Goal: Information Seeking & Learning: Learn about a topic

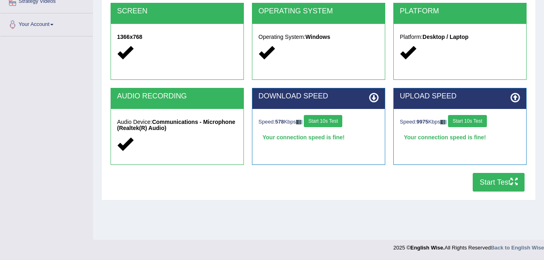
click at [489, 183] on button "Start Test" at bounding box center [499, 182] width 52 height 19
click at [500, 188] on button "Start Test" at bounding box center [499, 182] width 52 height 19
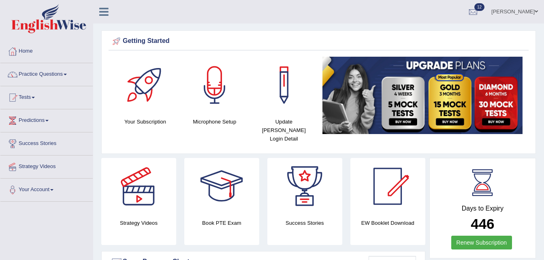
click at [38, 94] on link "Tests" at bounding box center [46, 96] width 92 height 20
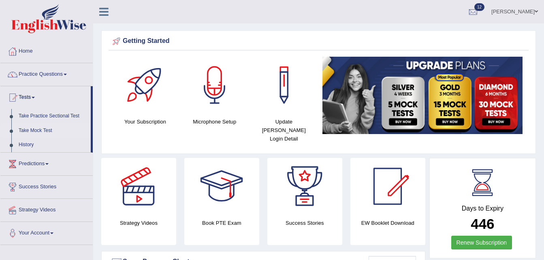
click at [39, 130] on link "Take Mock Test" at bounding box center [53, 131] width 76 height 15
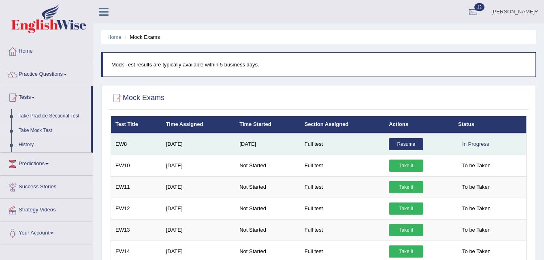
click at [398, 144] on link "Resume" at bounding box center [406, 144] width 34 height 12
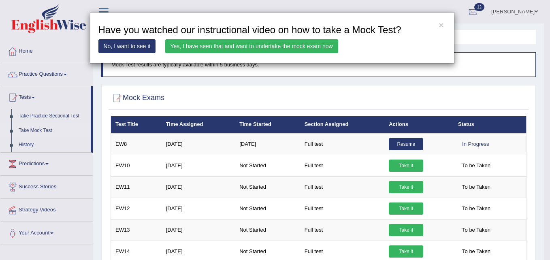
click at [260, 47] on link "Yes, I have seen that and want to undertake the mock exam now" at bounding box center [251, 46] width 173 height 14
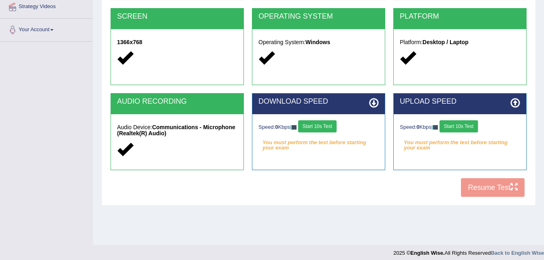
scroll to position [165, 0]
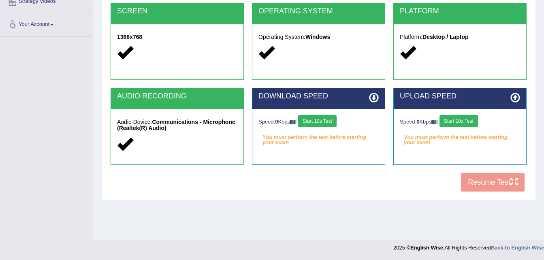
click at [318, 118] on button "Start 10s Test" at bounding box center [317, 121] width 38 height 12
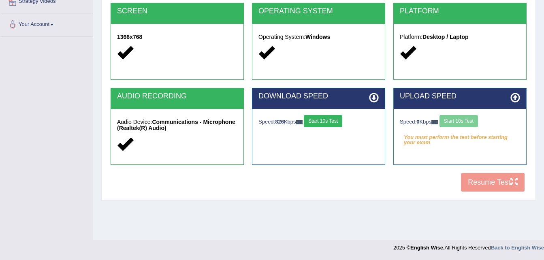
click at [321, 120] on button "Start 10s Test" at bounding box center [323, 121] width 38 height 12
click at [473, 114] on div "Speed: 0 Kbps Start 10s Test You must perform the test before starting your exam" at bounding box center [460, 129] width 132 height 41
click at [463, 122] on button "Start 10s Test" at bounding box center [458, 121] width 38 height 12
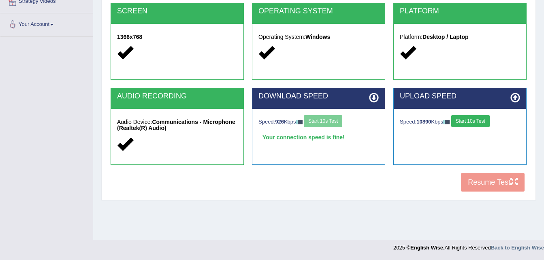
click at [468, 124] on button "Start 10s Test" at bounding box center [470, 121] width 38 height 12
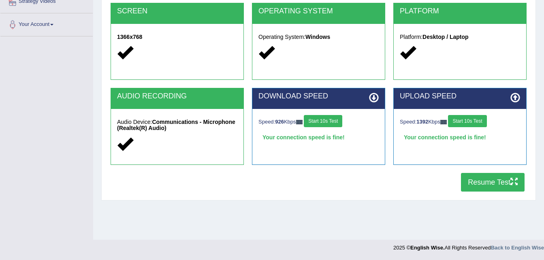
click at [490, 185] on button "Resume Test" at bounding box center [493, 182] width 64 height 19
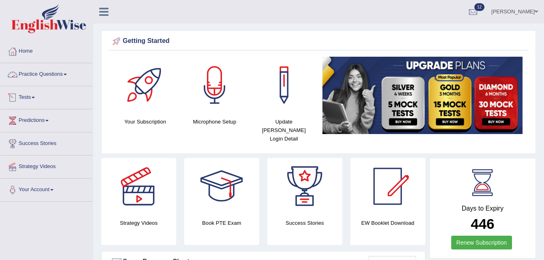
click at [49, 94] on link "Tests" at bounding box center [46, 96] width 92 height 20
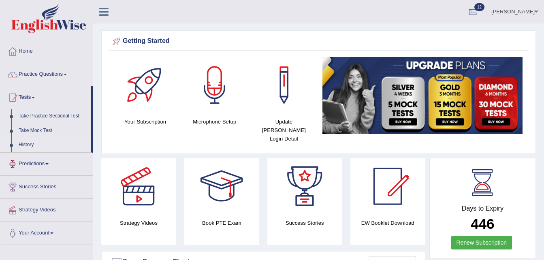
click at [24, 143] on link "History" at bounding box center [53, 145] width 76 height 15
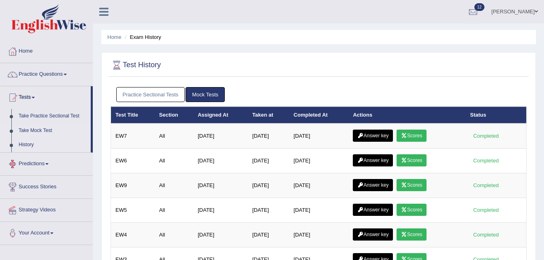
click at [41, 128] on link "Take Mock Test" at bounding box center [53, 131] width 76 height 15
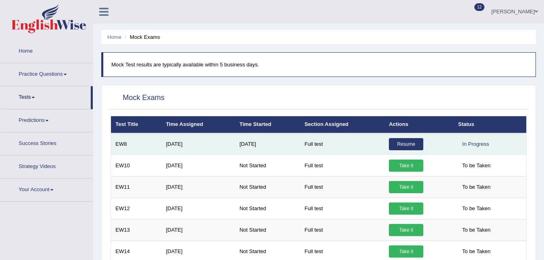
click at [399, 140] on link "Resume" at bounding box center [406, 144] width 34 height 12
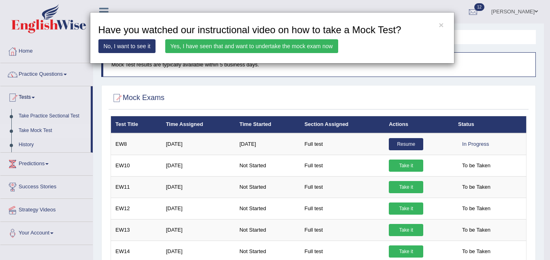
click at [289, 51] on link "Yes, I have seen that and want to undertake the mock exam now" at bounding box center [251, 46] width 173 height 14
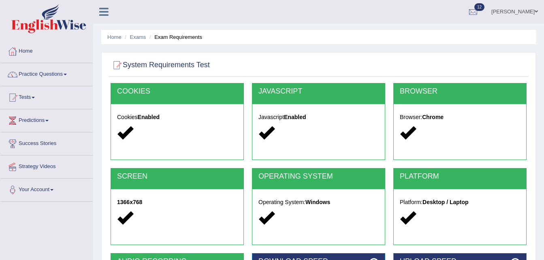
scroll to position [165, 0]
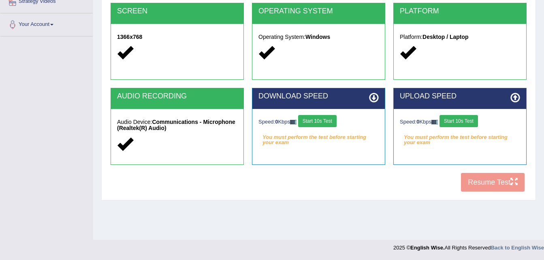
click at [332, 122] on button "Start 10s Test" at bounding box center [317, 121] width 38 height 12
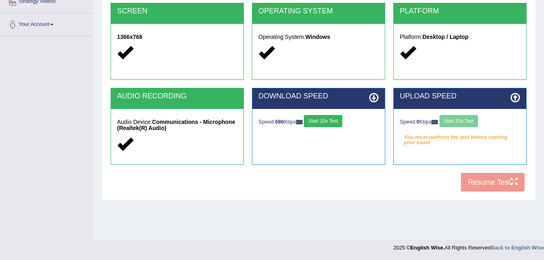
click at [324, 126] on button "Start 10s Test" at bounding box center [323, 121] width 38 height 12
click at [464, 115] on button "Start 10s Test" at bounding box center [458, 121] width 38 height 12
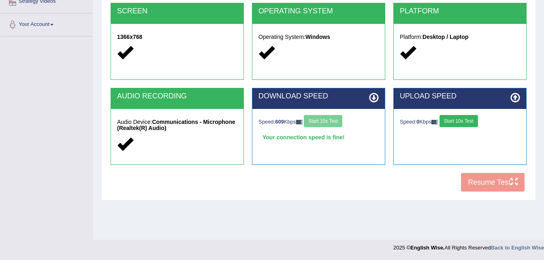
click at [464, 115] on button "Start 10s Test" at bounding box center [458, 121] width 38 height 12
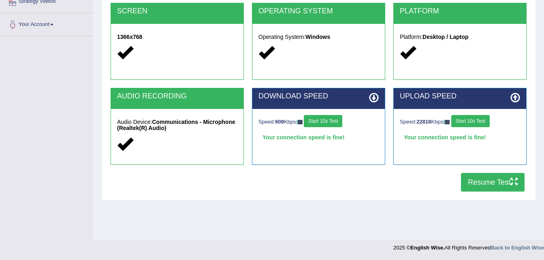
click at [481, 119] on button "Start 10s Test" at bounding box center [470, 121] width 38 height 12
click at [490, 183] on button "Resume Test" at bounding box center [493, 182] width 64 height 19
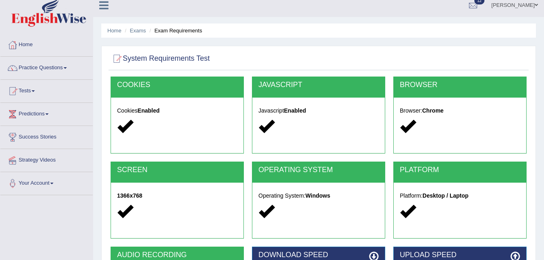
scroll to position [0, 0]
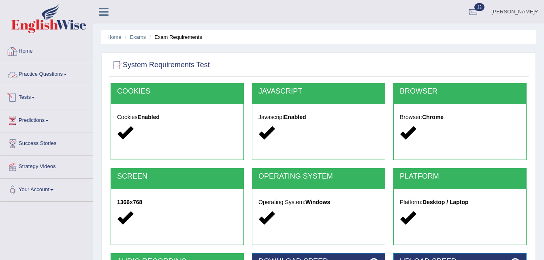
click at [47, 71] on link "Practice Questions" at bounding box center [46, 73] width 92 height 20
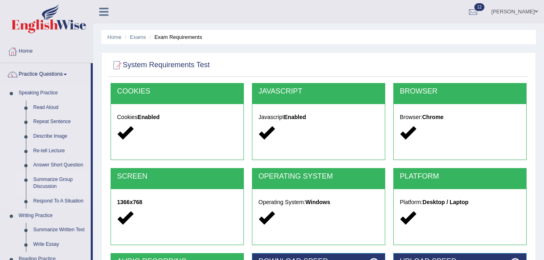
click at [56, 174] on link "Summarize Group Discussion" at bounding box center [60, 183] width 61 height 21
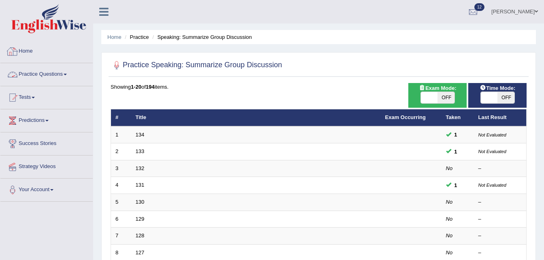
click at [31, 75] on link "Practice Questions" at bounding box center [46, 73] width 92 height 20
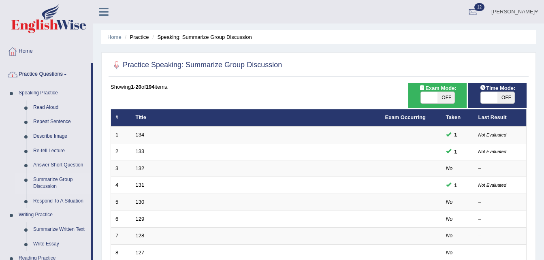
scroll to position [227, 0]
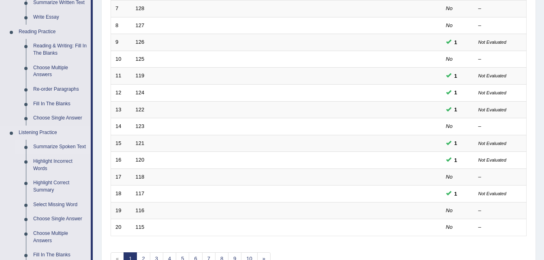
click at [53, 146] on link "Summarize Spoken Text" at bounding box center [60, 147] width 61 height 15
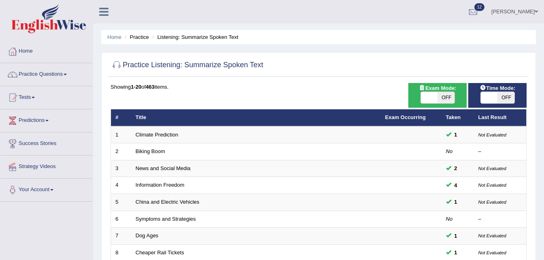
scroll to position [227, 0]
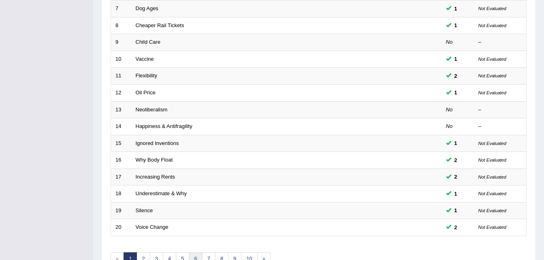
click at [191, 259] on link "6" at bounding box center [195, 258] width 13 height 13
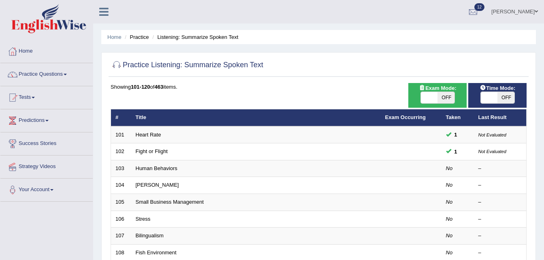
scroll to position [227, 0]
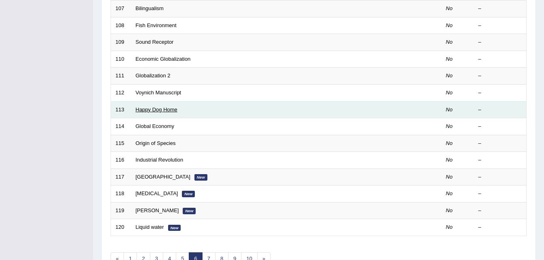
click at [158, 111] on link "Happy Dog Home" at bounding box center [157, 110] width 42 height 6
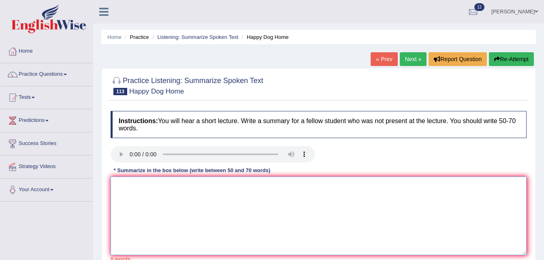
click at [143, 197] on textarea at bounding box center [319, 216] width 416 height 79
click at [143, 197] on textarea "T" at bounding box center [319, 216] width 416 height 79
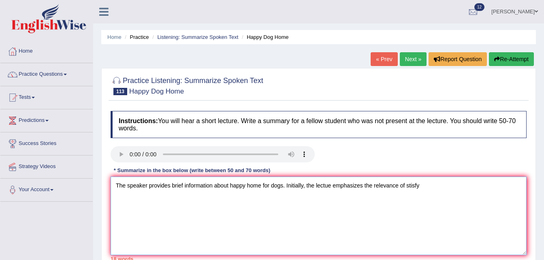
click at [143, 197] on textarea "The speaker provides brief information about happy home for dogs. Initially, th…" at bounding box center [319, 216] width 416 height 79
click at [410, 185] on textarea "The speaker provides brief information about happy home for dogs. Initially, th…" at bounding box center [319, 216] width 416 height 79
click at [409, 184] on textarea "The speaker provides brief information about happy home for dogs. Initially, th…" at bounding box center [319, 216] width 416 height 79
click at [442, 182] on textarea "The speaker provides brief information about happy home for dogs. Initially, th…" at bounding box center [319, 216] width 416 height 79
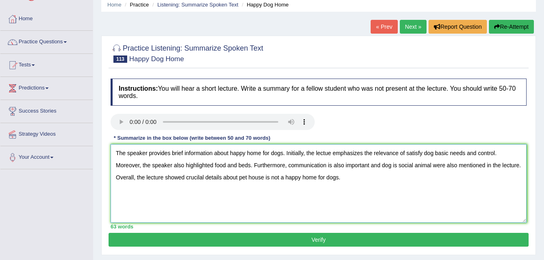
scroll to position [49, 0]
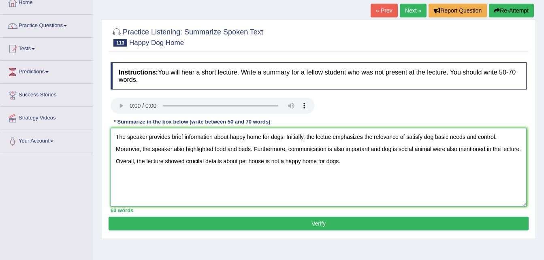
type textarea "The speaker provides brief information about happy home for dogs. Initially, th…"
click at [327, 230] on div "Practice Listening: Summarize Spoken Text 113 Happy Dog Home Instructions: You …" at bounding box center [318, 129] width 435 height 220
click at [318, 225] on button "Verify" at bounding box center [319, 224] width 420 height 14
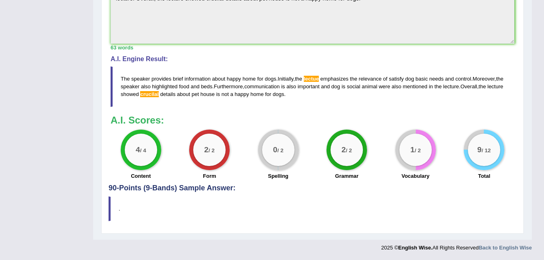
scroll to position [41, 0]
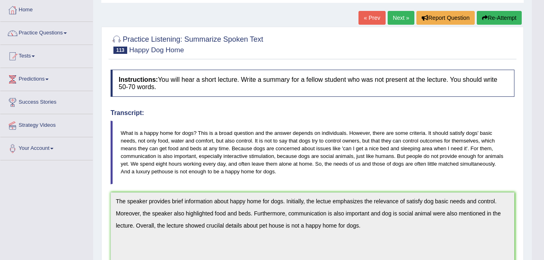
click at [401, 16] on link "Next »" at bounding box center [401, 18] width 27 height 14
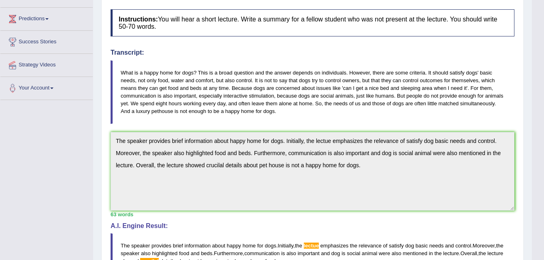
scroll to position [106, 0]
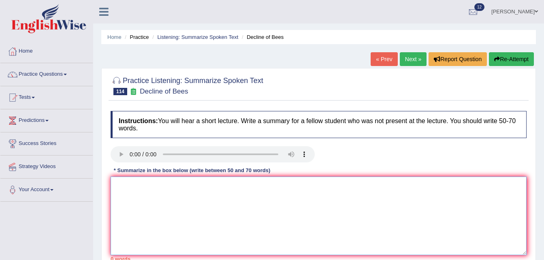
click at [157, 202] on textarea at bounding box center [319, 216] width 416 height 79
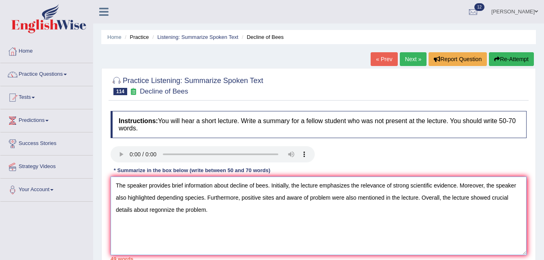
click at [133, 209] on textarea "The speaker provides brief information about decline of bees. Initially, the le…" at bounding box center [319, 216] width 416 height 79
click at [162, 209] on textarea "The speaker provides brief information about decline of bees. Initially, the le…" at bounding box center [319, 216] width 416 height 79
click at [205, 197] on textarea "The speaker provides brief information about decline of bees. Initially, the le…" at bounding box center [319, 216] width 416 height 79
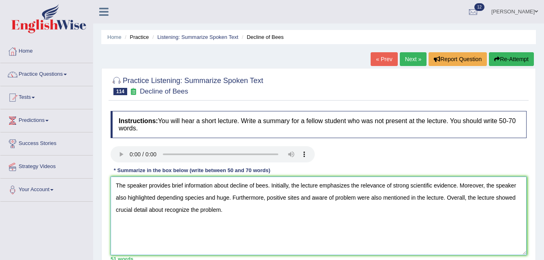
scroll to position [165, 0]
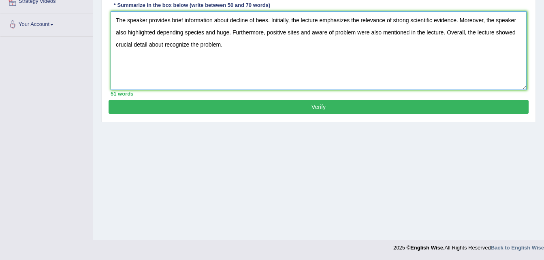
type textarea "The speaker provides brief information about decline of bees. Initially, the le…"
click at [410, 104] on button "Verify" at bounding box center [319, 107] width 420 height 14
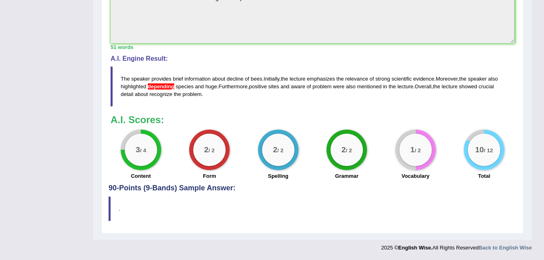
scroll to position [26, 0]
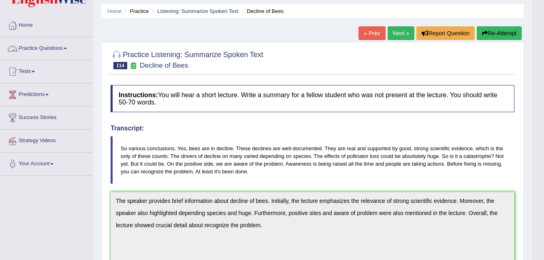
click at [68, 47] on link "Practice Questions" at bounding box center [46, 47] width 92 height 20
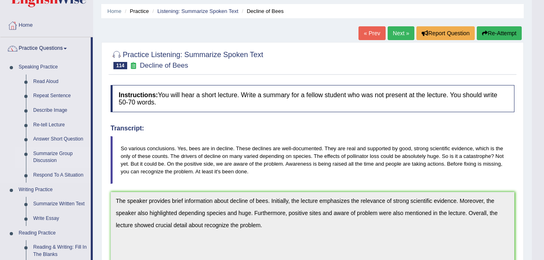
click at [53, 156] on link "Summarize Group Discussion" at bounding box center [60, 157] width 61 height 21
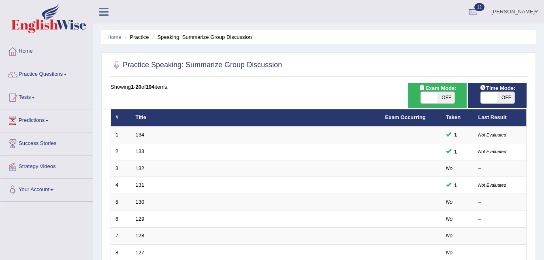
scroll to position [227, 0]
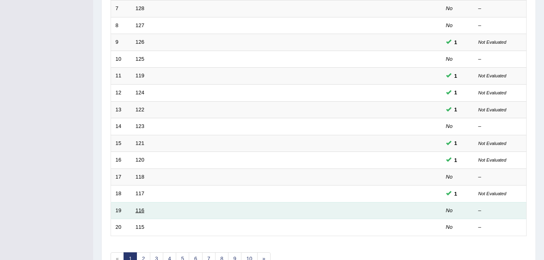
click at [136, 209] on link "116" at bounding box center [140, 210] width 9 height 6
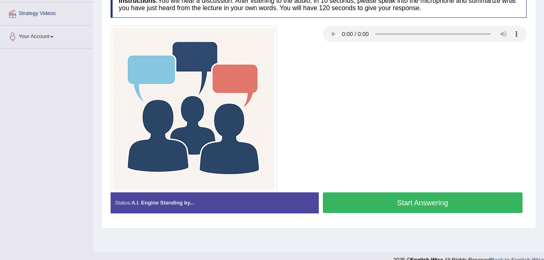
scroll to position [165, 0]
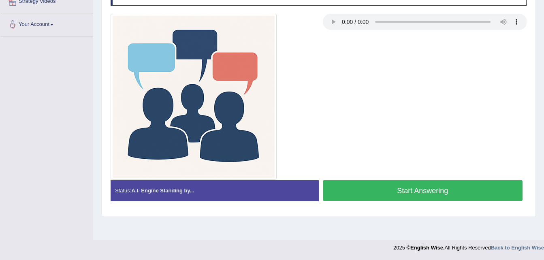
click at [426, 188] on button "Start Answering" at bounding box center [423, 190] width 200 height 21
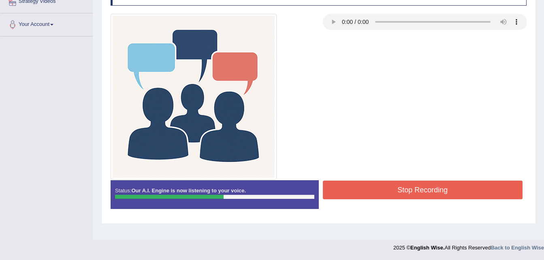
click at [426, 188] on button "Stop Recording" at bounding box center [423, 190] width 200 height 19
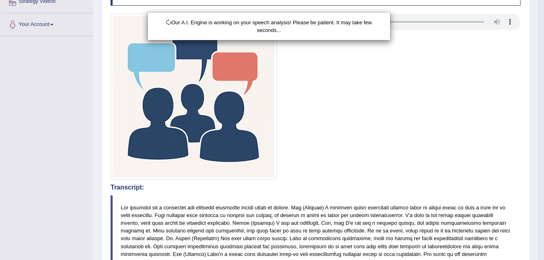
click at [543, 220] on div "Our A.I. Engine is working on your speech analysis! Please be patient. It may t…" at bounding box center [272, 130] width 544 height 260
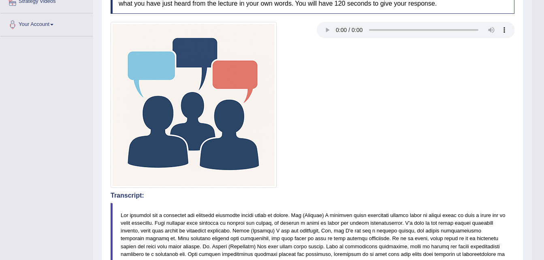
drag, startPoint x: 543, startPoint y: 220, endPoint x: 550, endPoint y: 222, distance: 7.2
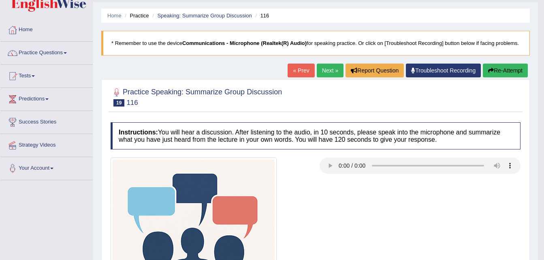
scroll to position [0, 0]
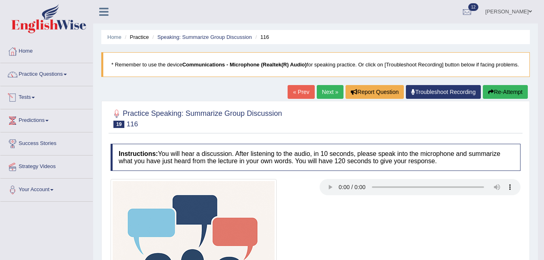
click at [75, 84] on li "Practice Questions Speaking Practice Read Aloud Repeat Sentence Describe Image …" at bounding box center [46, 74] width 92 height 23
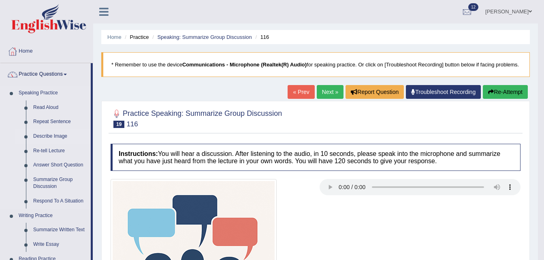
click at [57, 137] on link "Describe Image" at bounding box center [60, 136] width 61 height 15
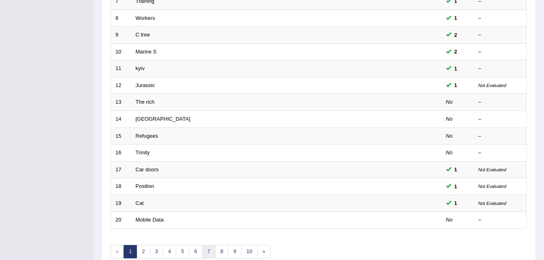
click at [204, 247] on link "7" at bounding box center [208, 251] width 13 height 13
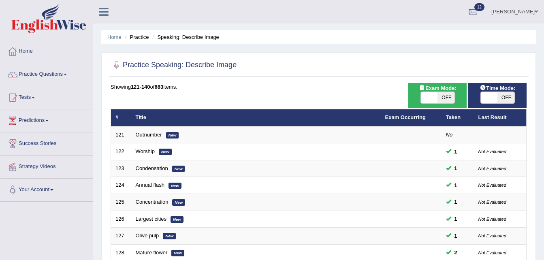
click at [62, 70] on link "Practice Questions" at bounding box center [46, 73] width 92 height 20
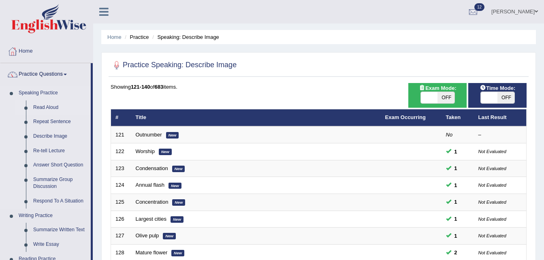
click at [50, 104] on link "Read Aloud" at bounding box center [60, 107] width 61 height 15
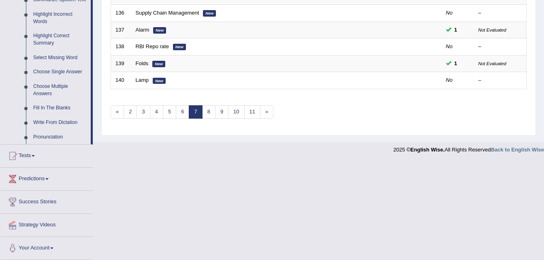
scroll to position [375, 0]
click at [259, 112] on link "11" at bounding box center [252, 111] width 16 height 13
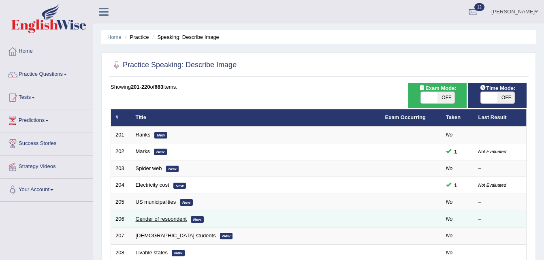
click at [161, 220] on link "Gender of respondent" at bounding box center [161, 219] width 51 height 6
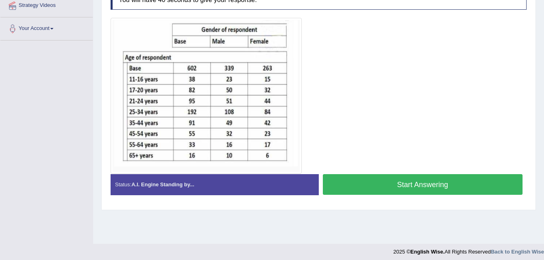
scroll to position [165, 0]
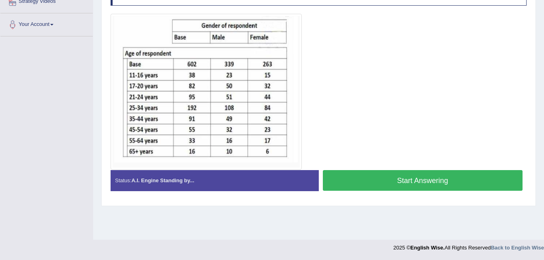
click at [364, 175] on button "Start Answering" at bounding box center [423, 180] width 200 height 21
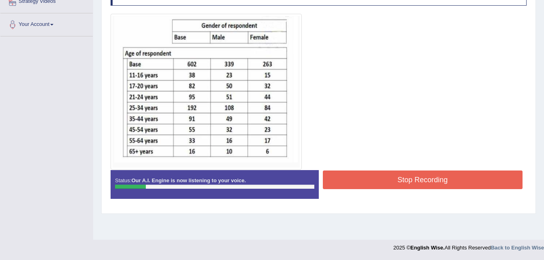
scroll to position [0, 0]
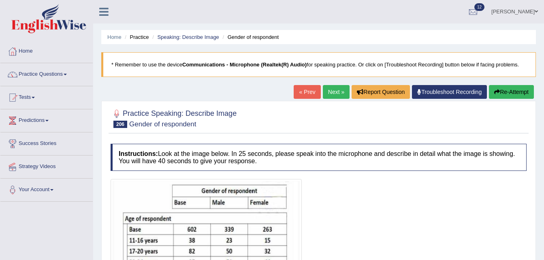
click at [514, 94] on button "Re-Attempt" at bounding box center [511, 92] width 45 height 14
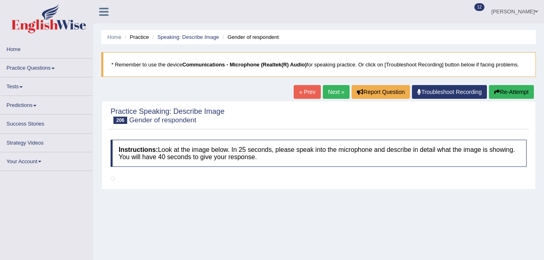
click at [36, 64] on link "Practice Questions" at bounding box center [46, 67] width 92 height 16
click at [44, 68] on link "Practice Questions" at bounding box center [46, 67] width 92 height 16
